Goal: Task Accomplishment & Management: Complete application form

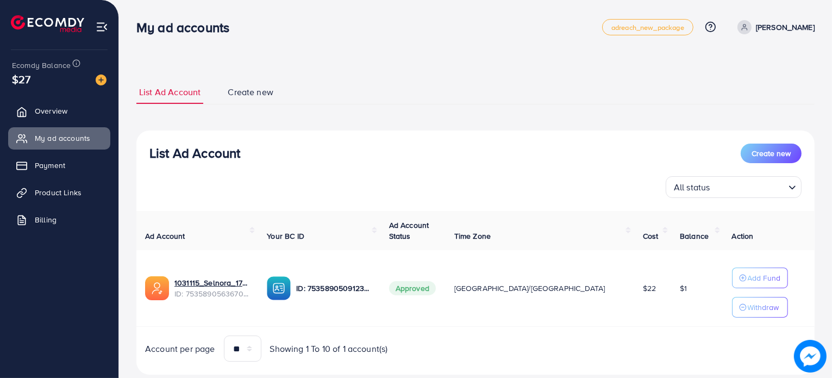
scroll to position [26, 0]
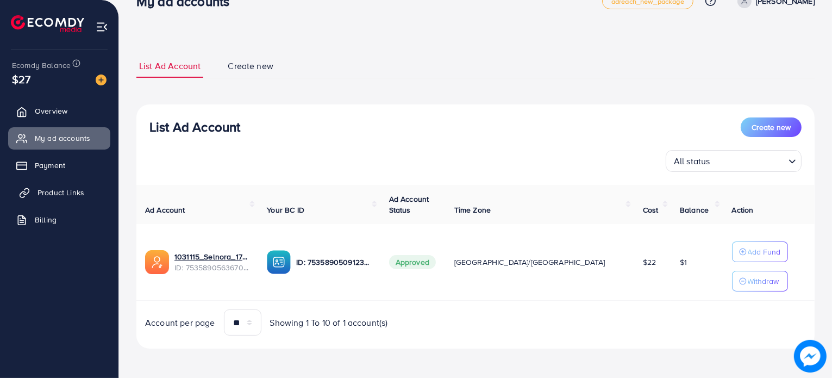
click at [69, 193] on span "Product Links" at bounding box center [61, 192] width 47 height 11
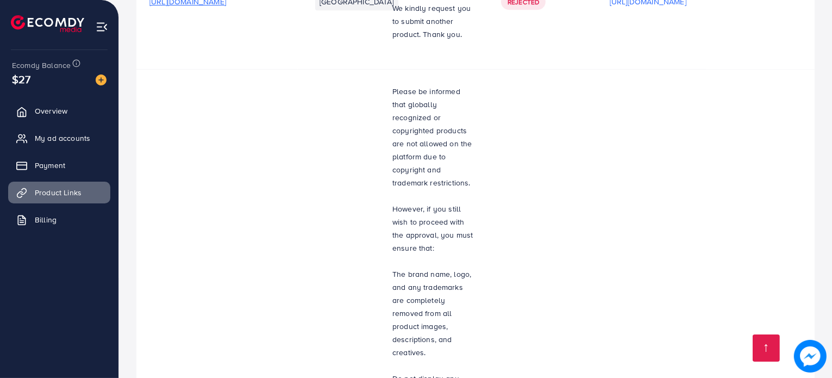
scroll to position [3946, 0]
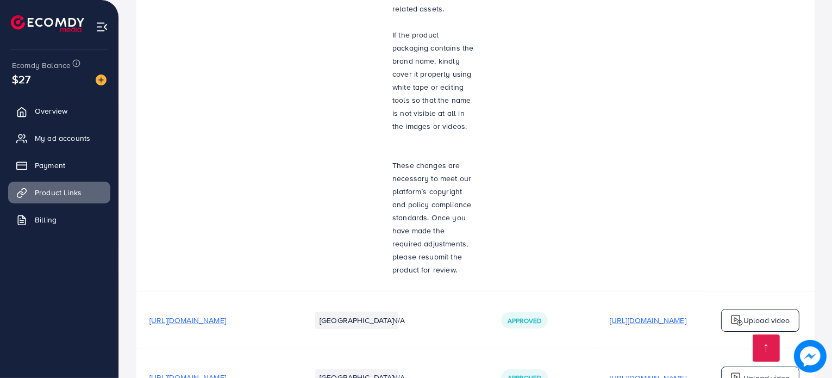
click at [643, 314] on p "[URL][DOMAIN_NAME]" at bounding box center [648, 320] width 77 height 13
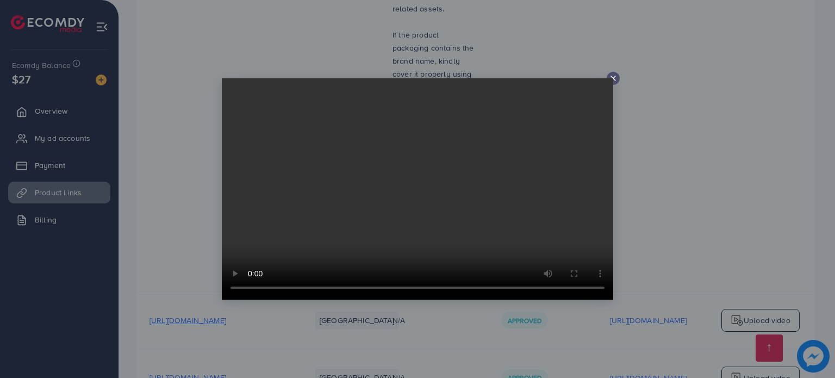
click at [617, 81] on icon at bounding box center [613, 78] width 9 height 9
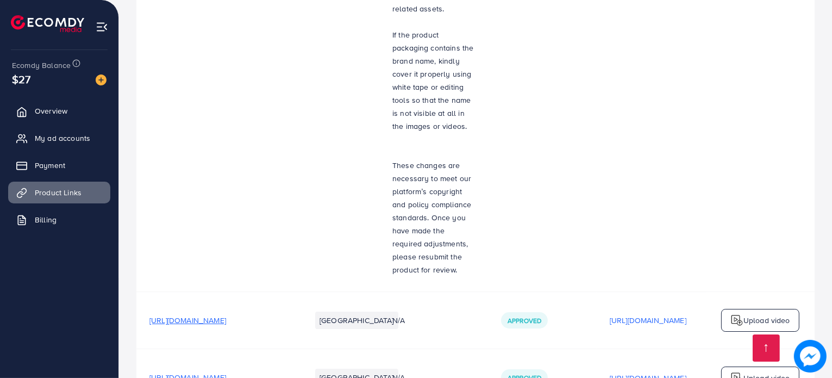
click at [668, 371] on p "[URL][DOMAIN_NAME]" at bounding box center [648, 377] width 77 height 13
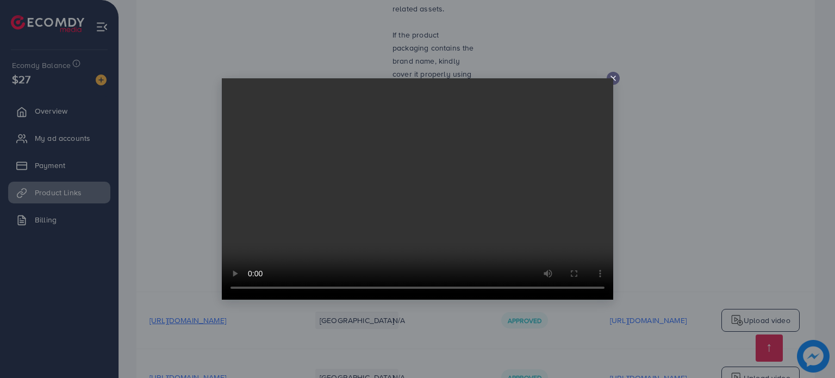
click at [613, 78] on line at bounding box center [613, 78] width 4 height 4
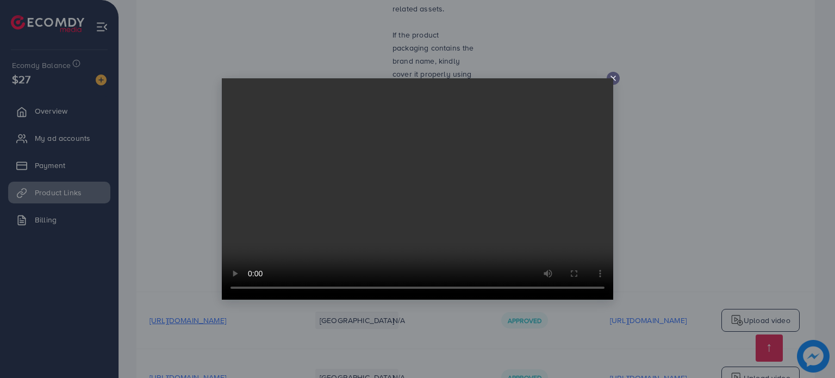
click at [610, 78] on video at bounding box center [417, 188] width 391 height 221
click at [611, 80] on video at bounding box center [417, 188] width 391 height 221
click at [616, 77] on icon at bounding box center [613, 78] width 9 height 9
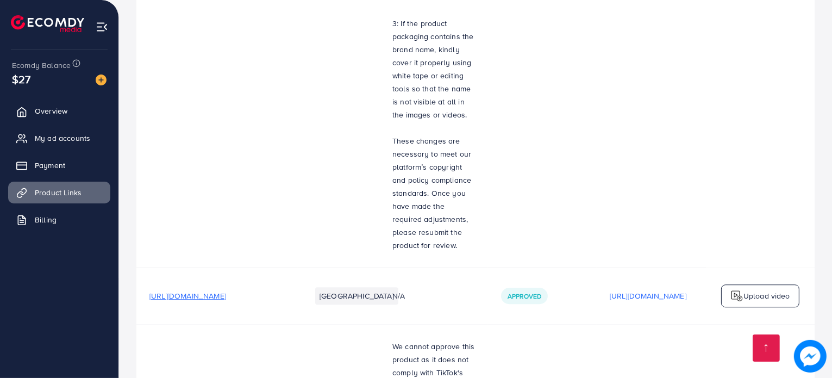
scroll to position [2971, 0]
click at [676, 290] on p "[URL][DOMAIN_NAME]" at bounding box center [648, 296] width 77 height 13
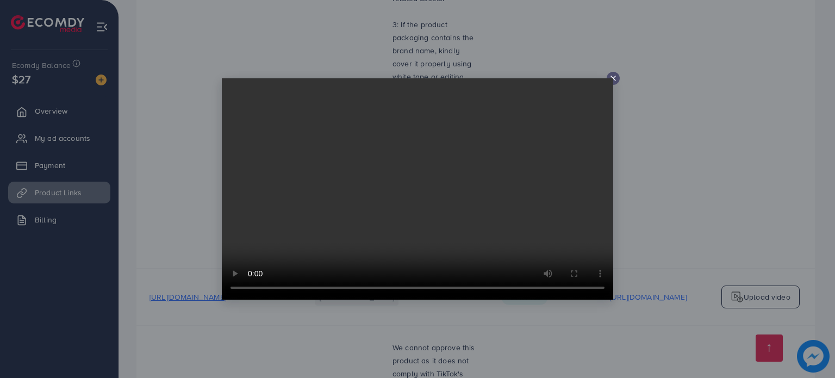
click at [664, 201] on div at bounding box center [417, 189] width 835 height 378
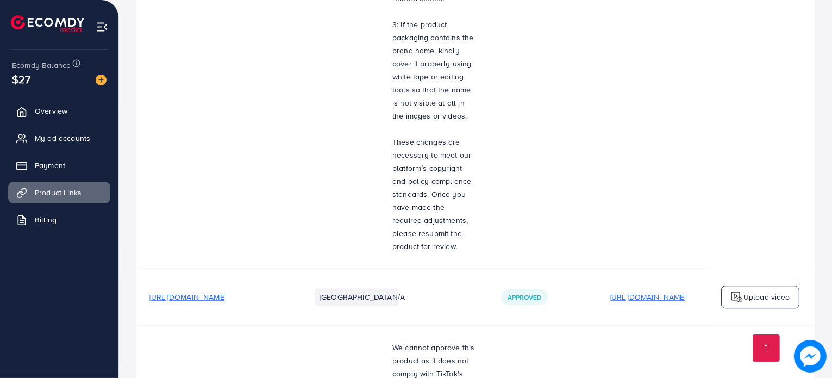
click at [652, 290] on p "[URL][DOMAIN_NAME]" at bounding box center [648, 296] width 77 height 13
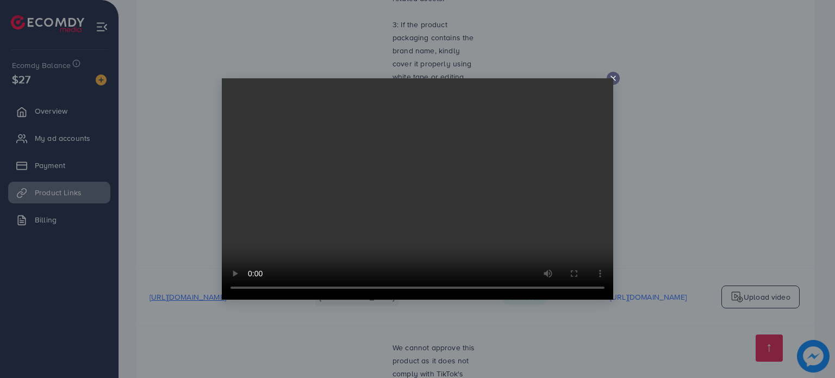
click at [615, 79] on icon at bounding box center [613, 78] width 9 height 9
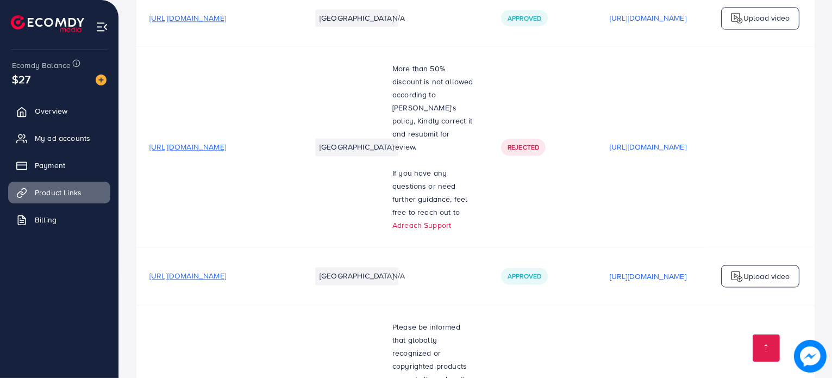
scroll to position [2286, 0]
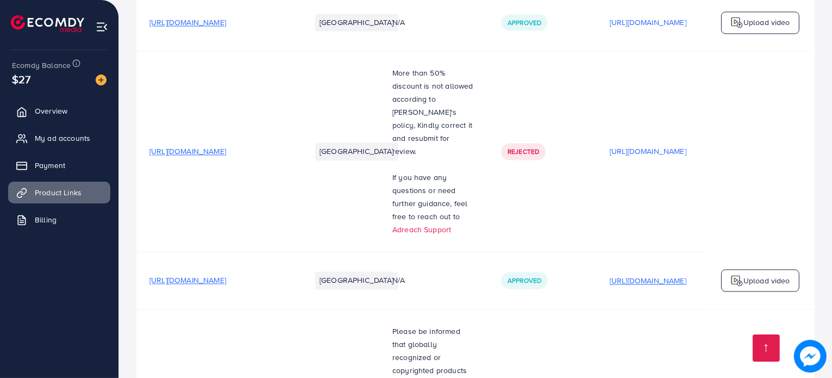
click at [674, 274] on p "[URL][DOMAIN_NAME]" at bounding box center [648, 280] width 77 height 13
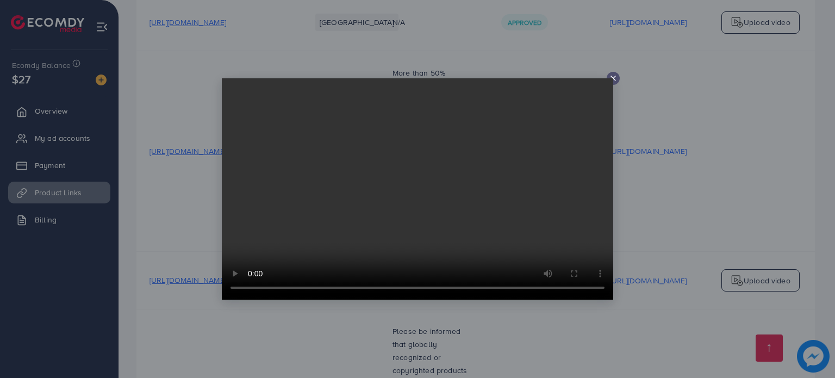
click at [615, 78] on icon at bounding box center [613, 78] width 9 height 9
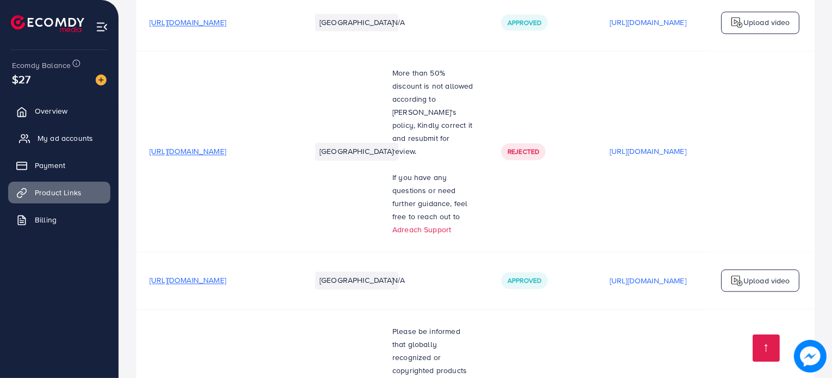
click at [77, 139] on span "My ad accounts" at bounding box center [65, 138] width 55 height 11
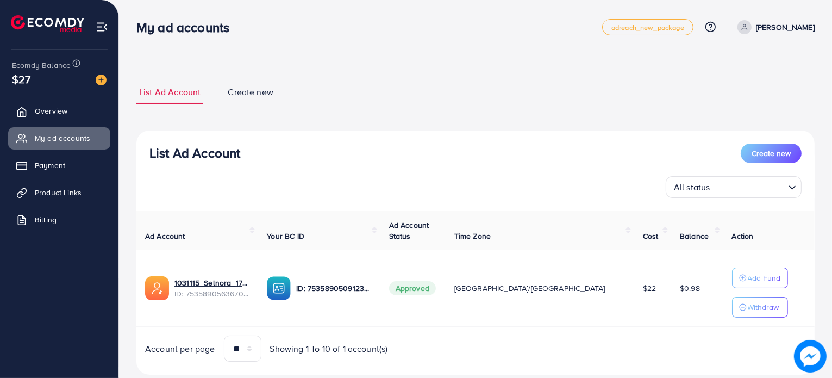
scroll to position [26, 0]
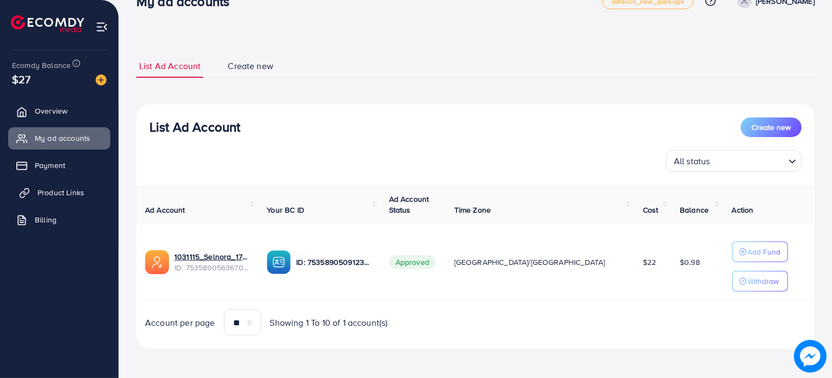
click at [91, 188] on link "Product Links" at bounding box center [59, 193] width 102 height 22
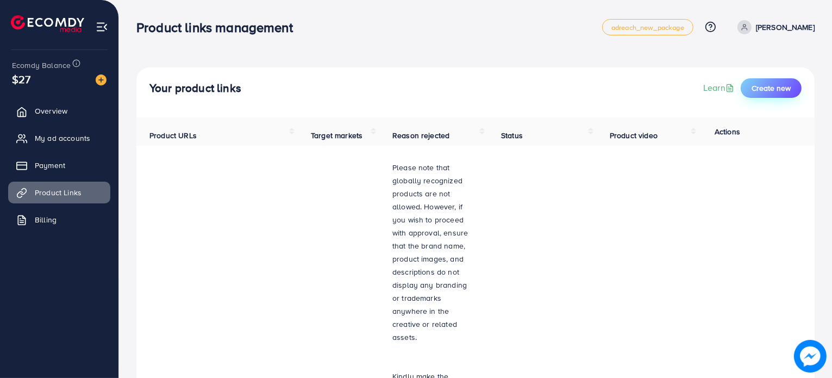
click at [765, 87] on span "Create new" at bounding box center [771, 88] width 39 height 11
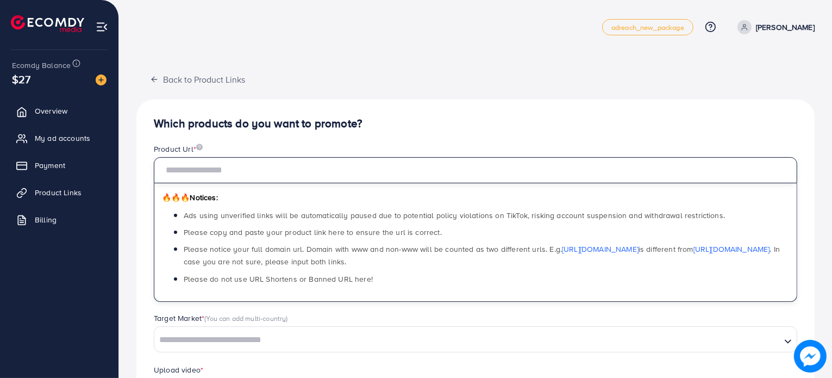
click at [280, 180] on input "text" at bounding box center [475, 170] width 643 height 26
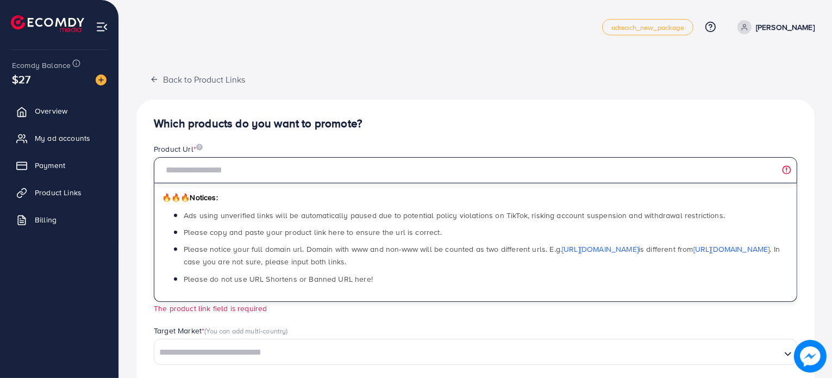
click at [209, 170] on input "text" at bounding box center [475, 170] width 643 height 26
paste input "**********"
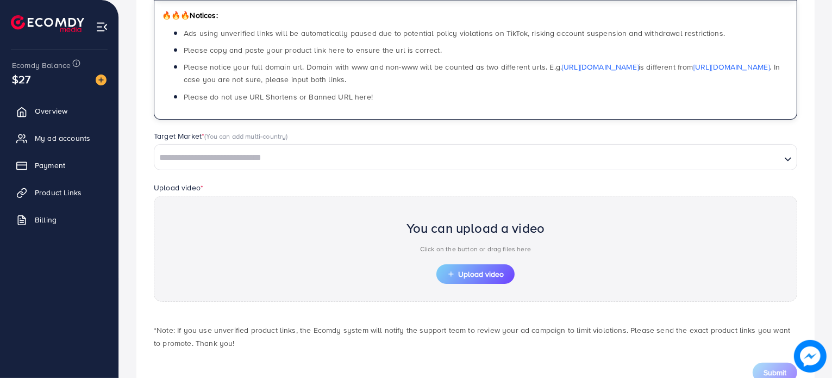
scroll to position [220, 0]
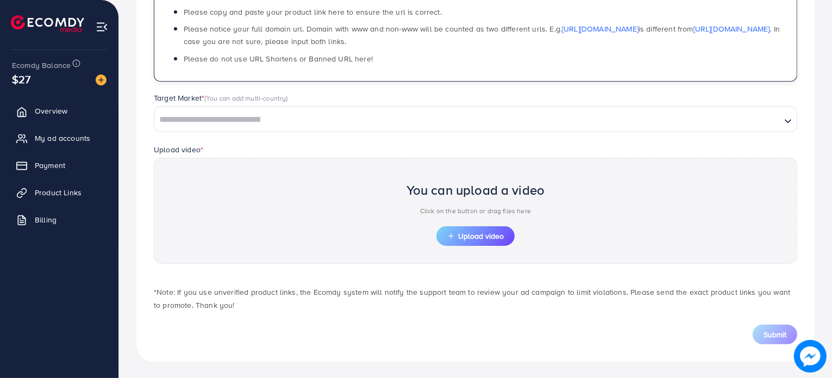
type input "**********"
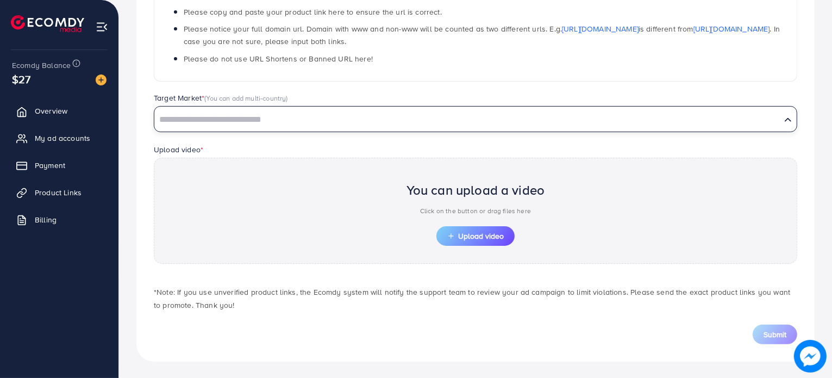
click at [262, 120] on input "Search for option" at bounding box center [467, 119] width 624 height 17
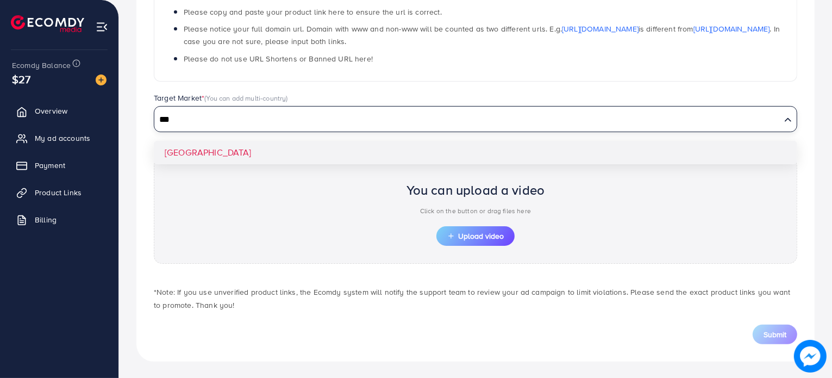
type input "***"
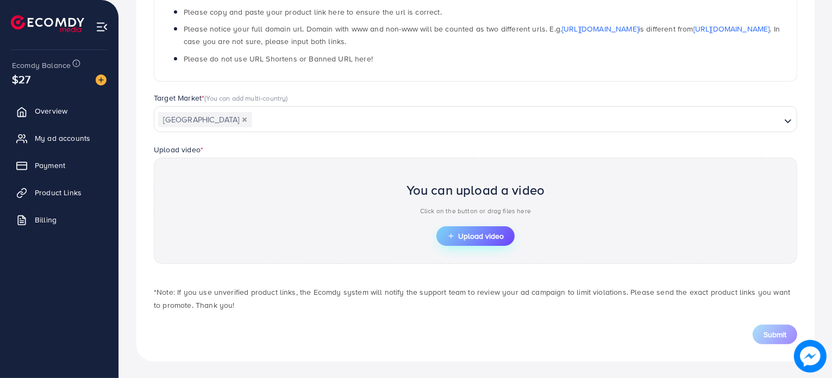
click at [482, 236] on span "Upload video" at bounding box center [475, 236] width 57 height 8
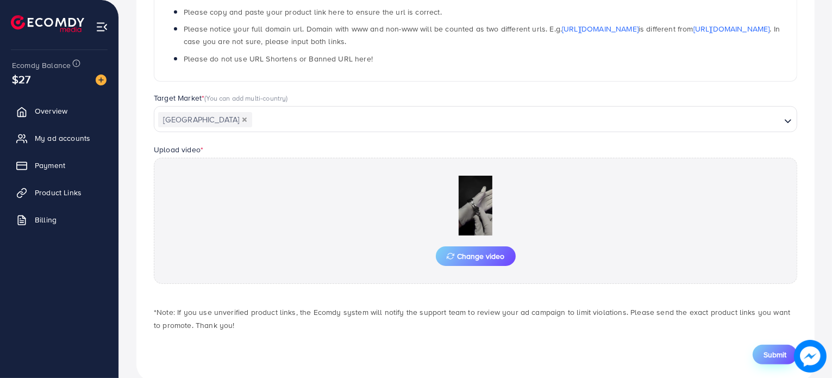
click at [773, 358] on span "Submit" at bounding box center [775, 354] width 23 height 11
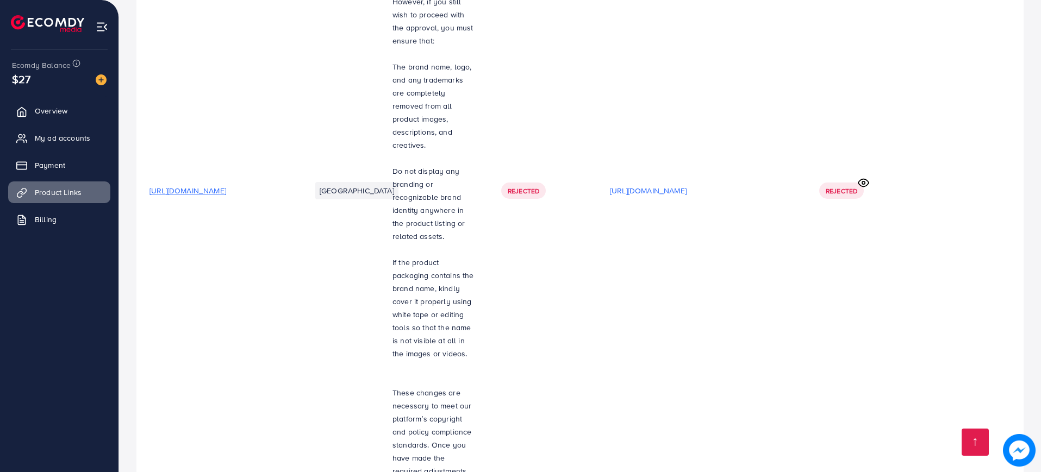
scroll to position [3908, 0]
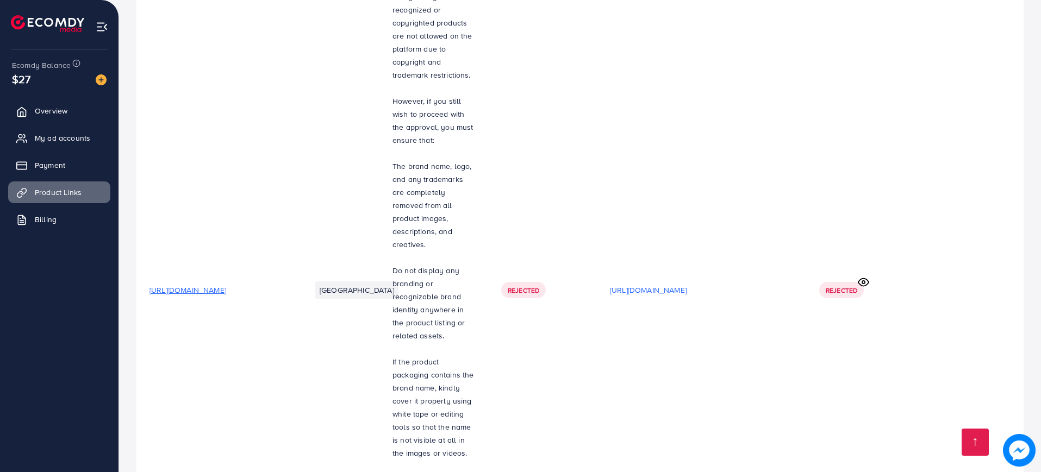
scroll to position [4078, 0]
